Goal: Task Accomplishment & Management: Manage account settings

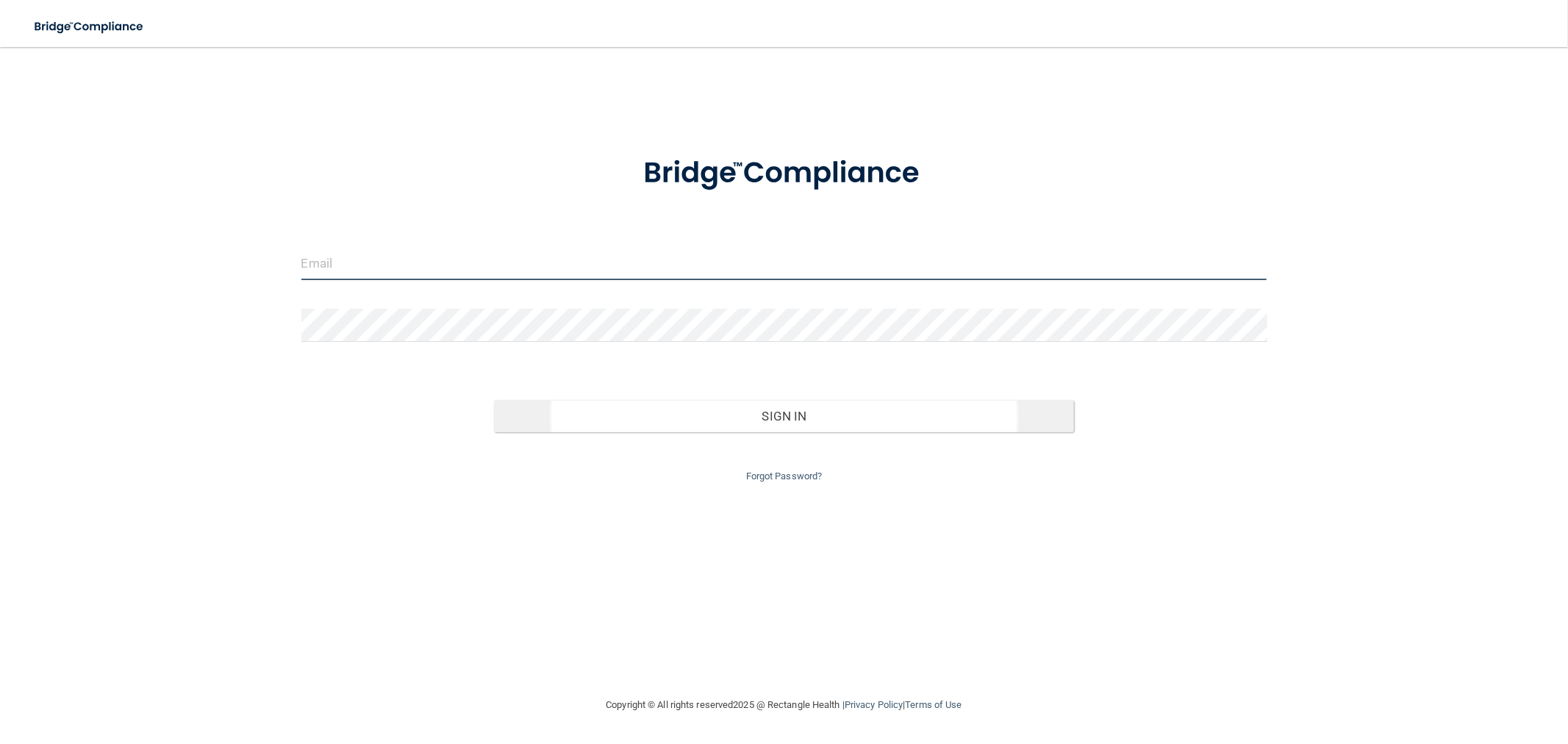
type input "mfennell@rectanglehealth.com"
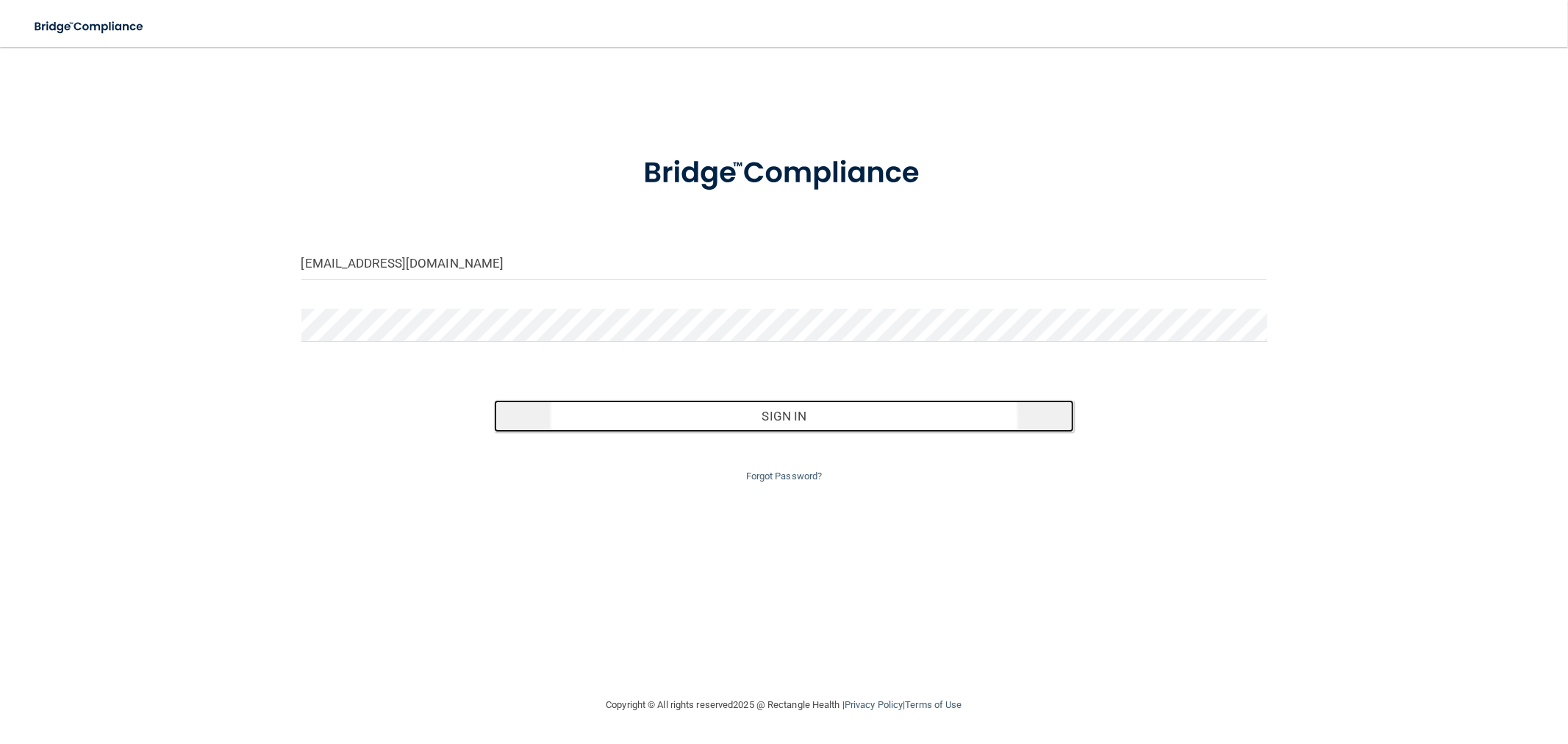
click at [726, 407] on button "Sign In" at bounding box center [784, 416] width 579 height 32
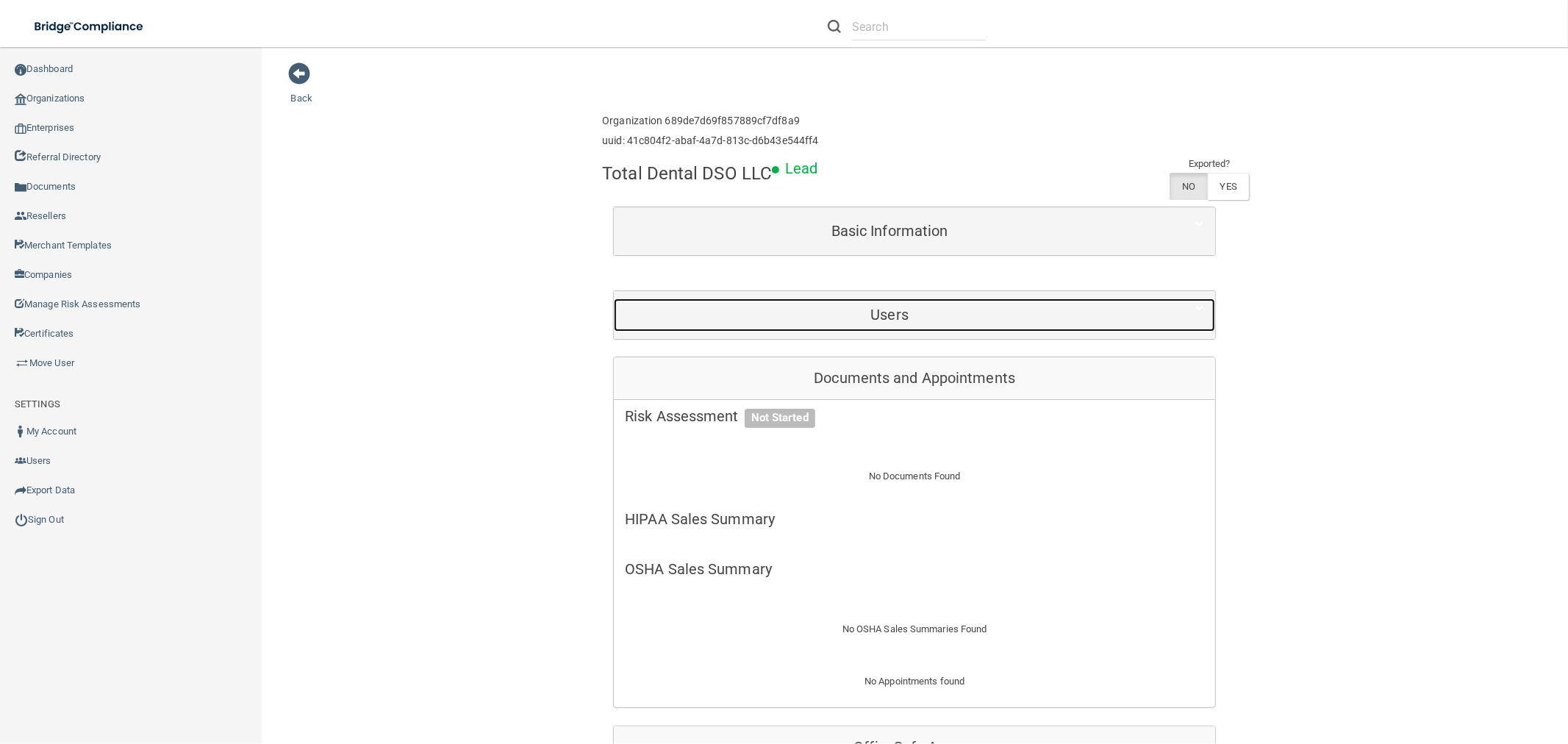
click at [827, 311] on h5 "Users" at bounding box center [889, 315] width 530 height 16
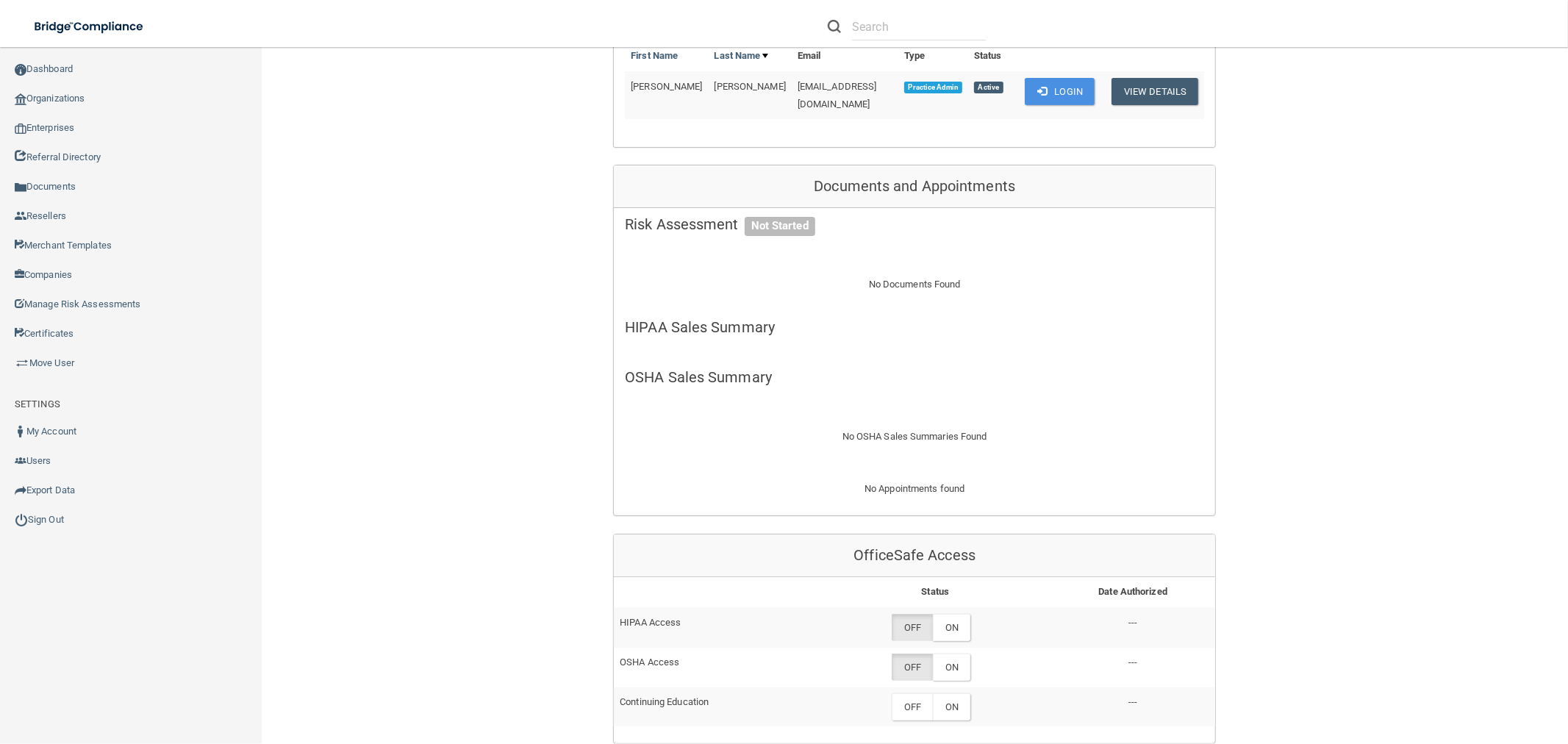
scroll to position [571, 0]
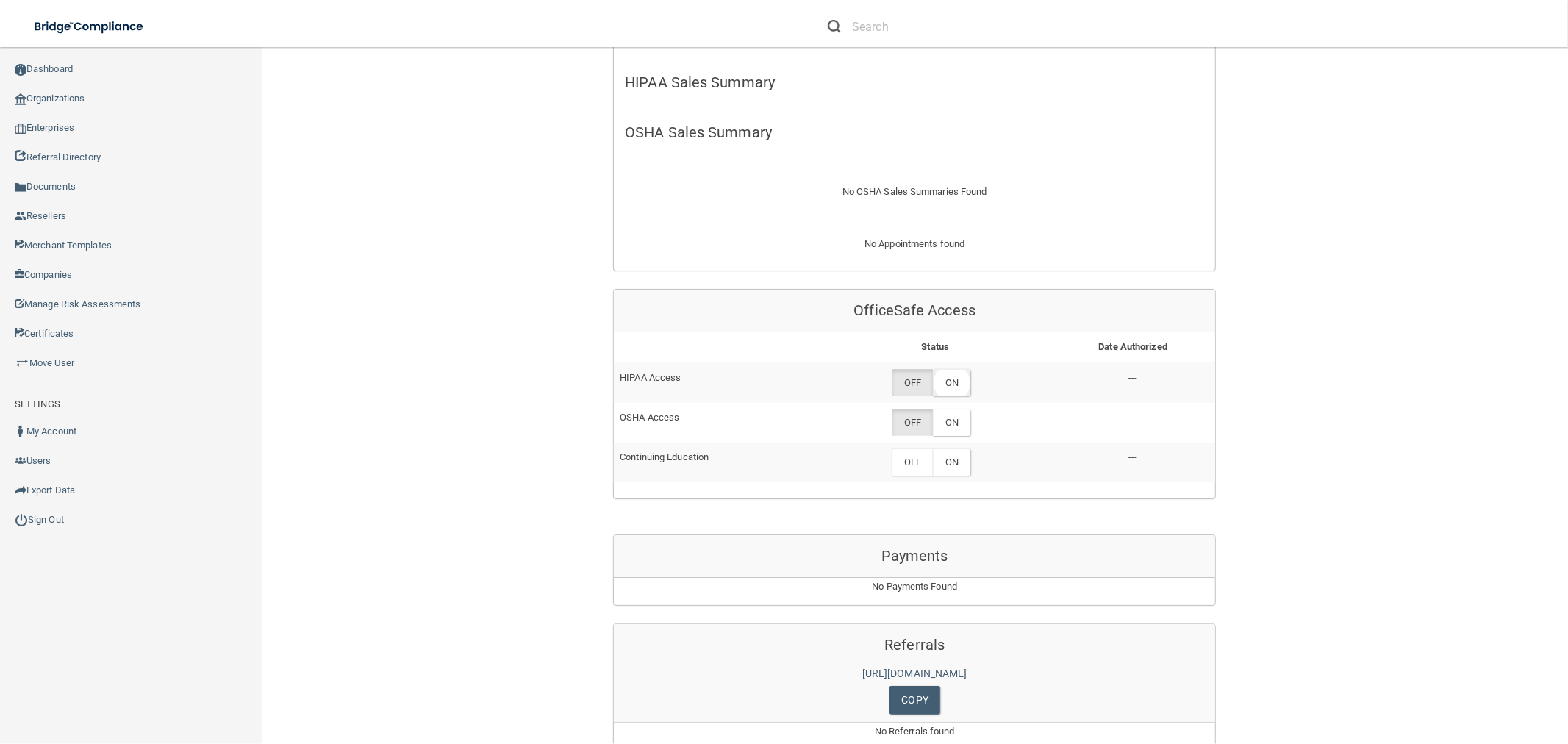
click at [949, 369] on label "ON" at bounding box center [952, 383] width 38 height 27
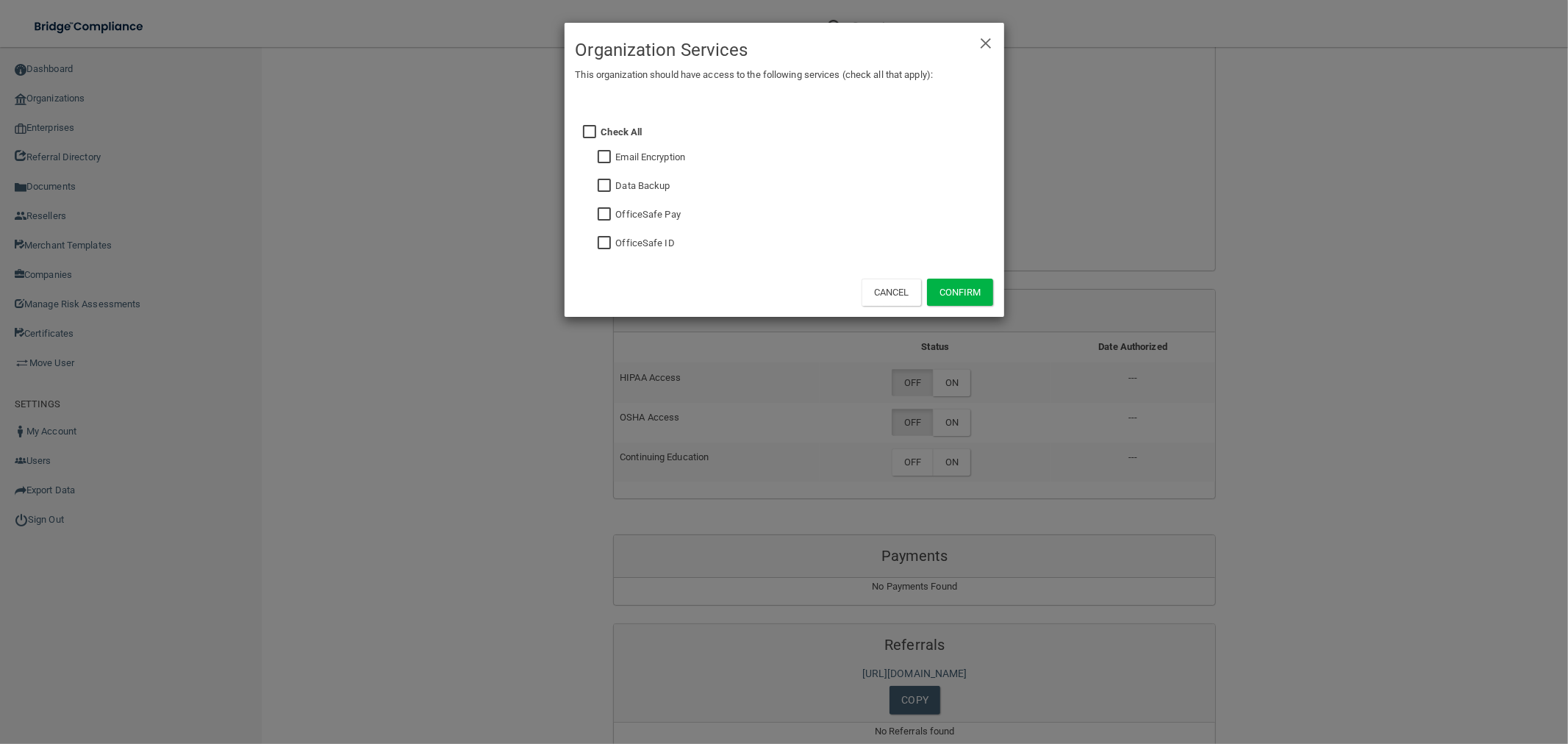
click at [607, 215] on input "checkbox" at bounding box center [606, 214] width 17 height 12
checkbox input "true"
click at [978, 287] on button "Confirm" at bounding box center [960, 292] width 66 height 27
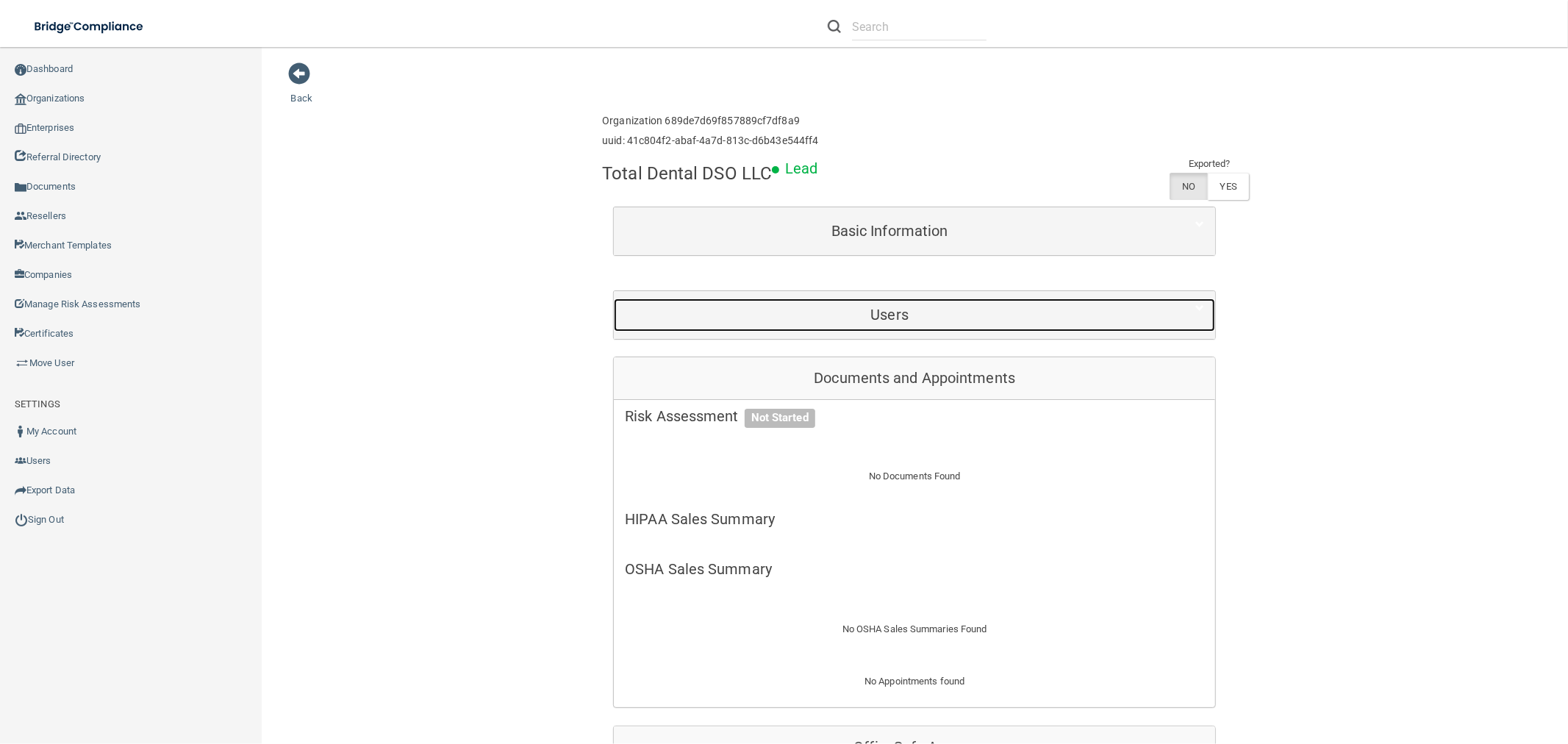
click at [937, 305] on div "Users" at bounding box center [889, 315] width 551 height 33
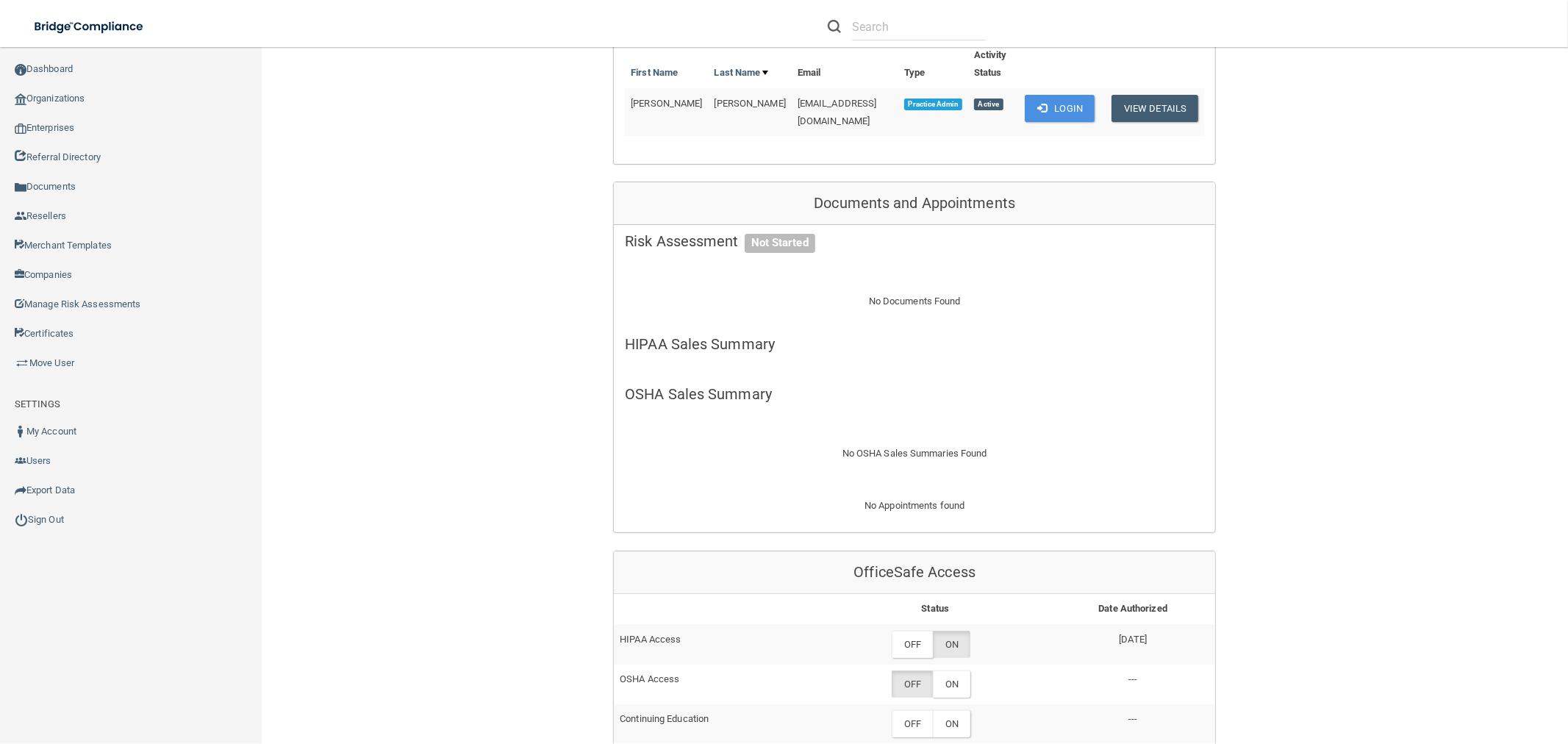
scroll to position [489, 0]
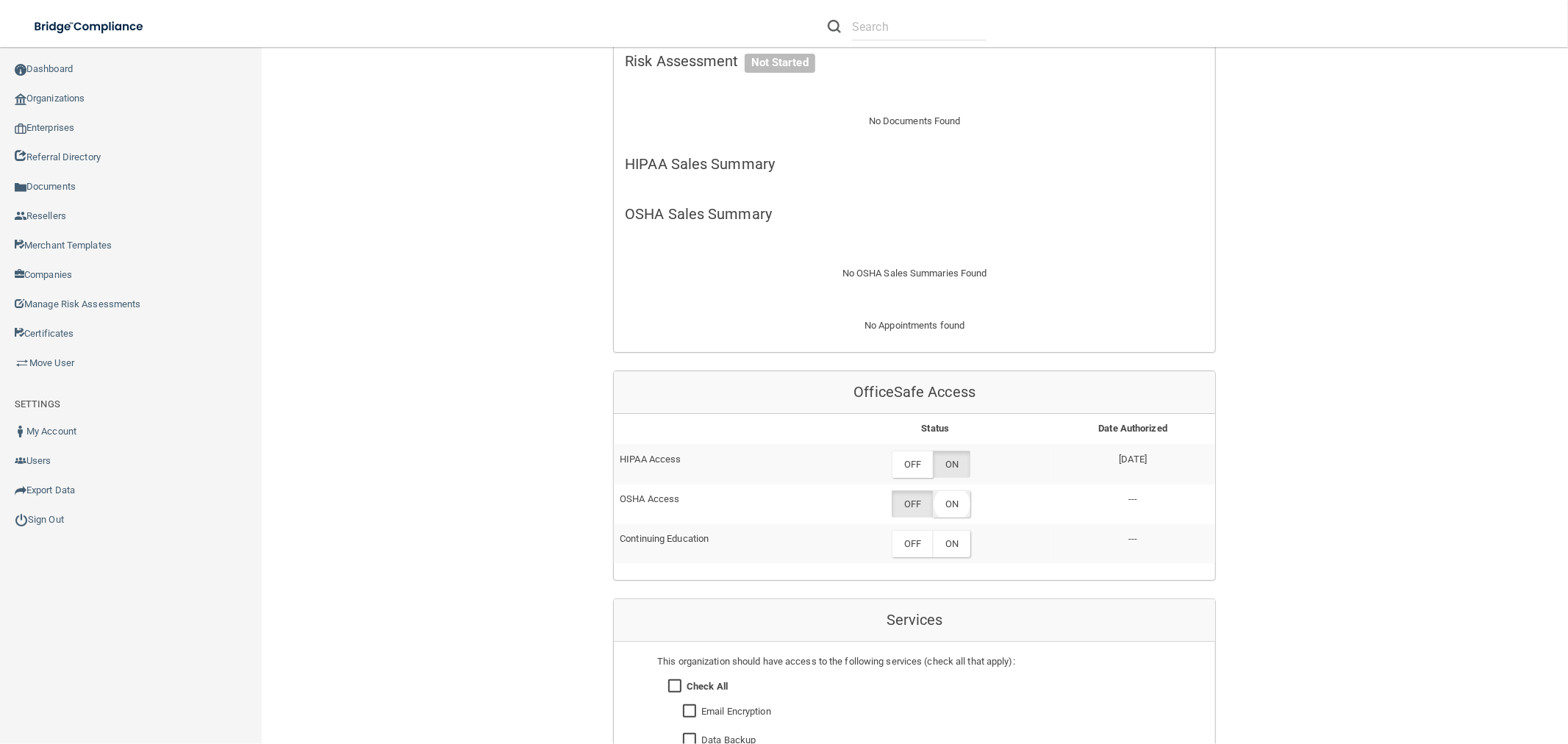
click at [937, 490] on label "ON" at bounding box center [952, 504] width 38 height 27
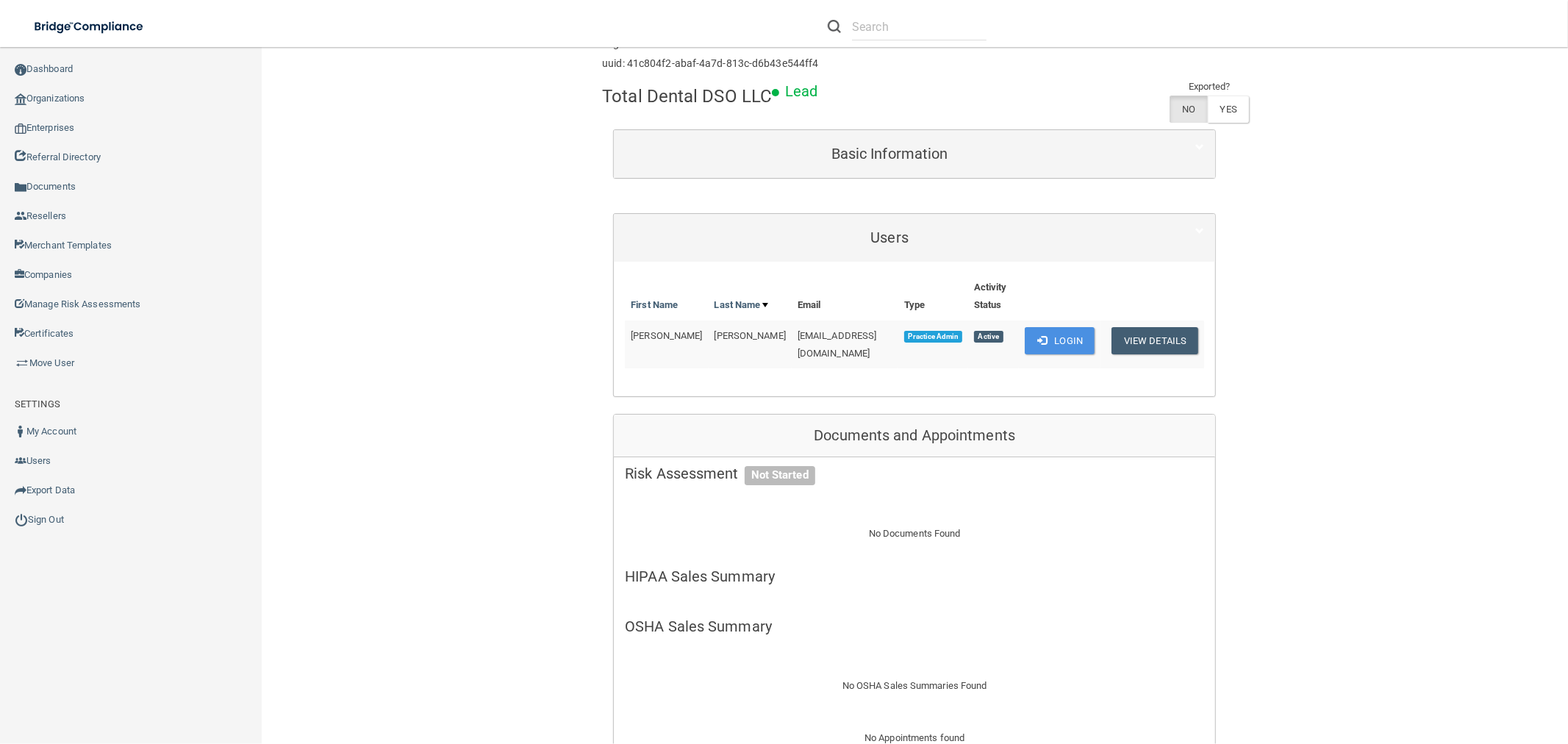
scroll to position [0, 0]
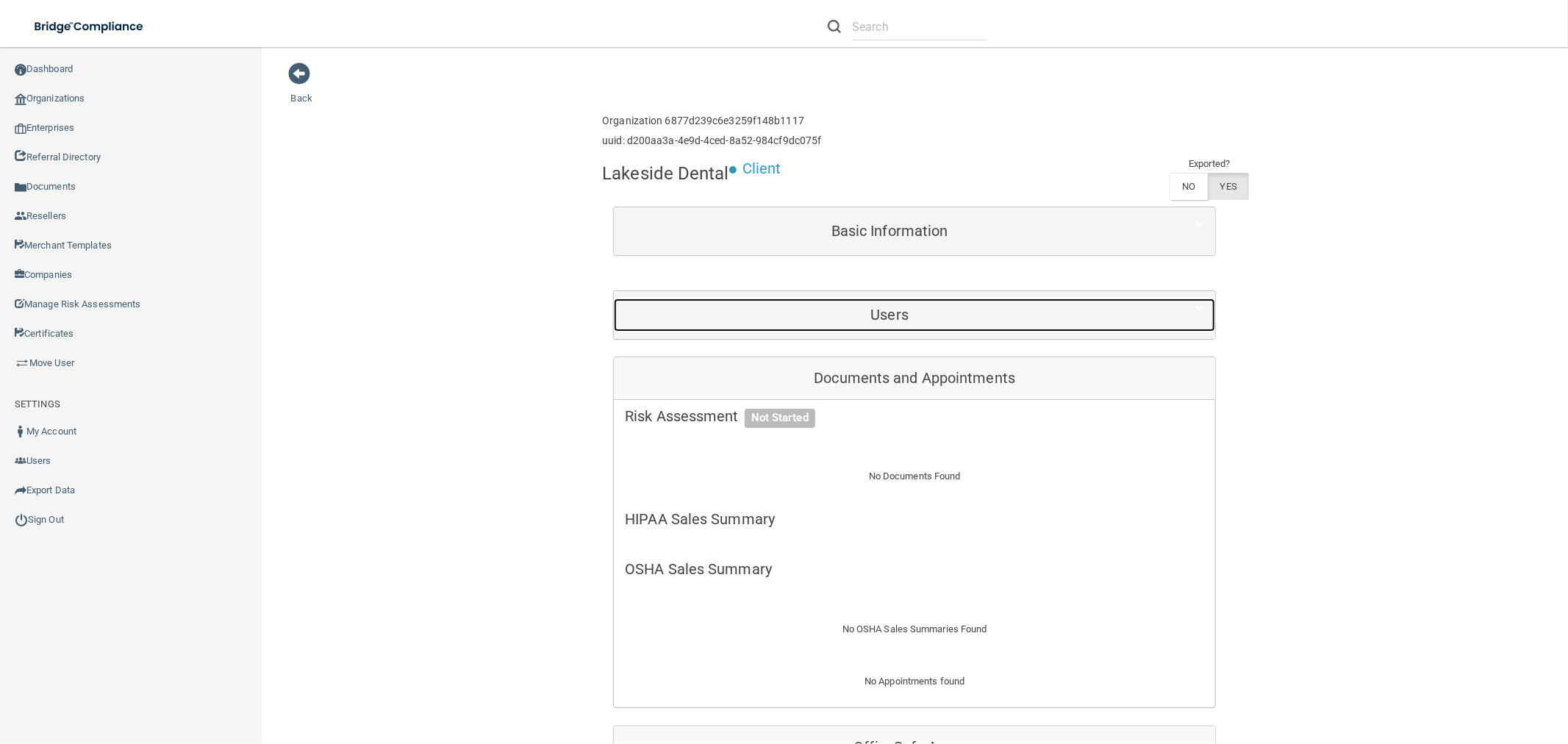
click at [986, 331] on div "Users" at bounding box center [889, 315] width 551 height 33
